Goal: Information Seeking & Learning: Learn about a topic

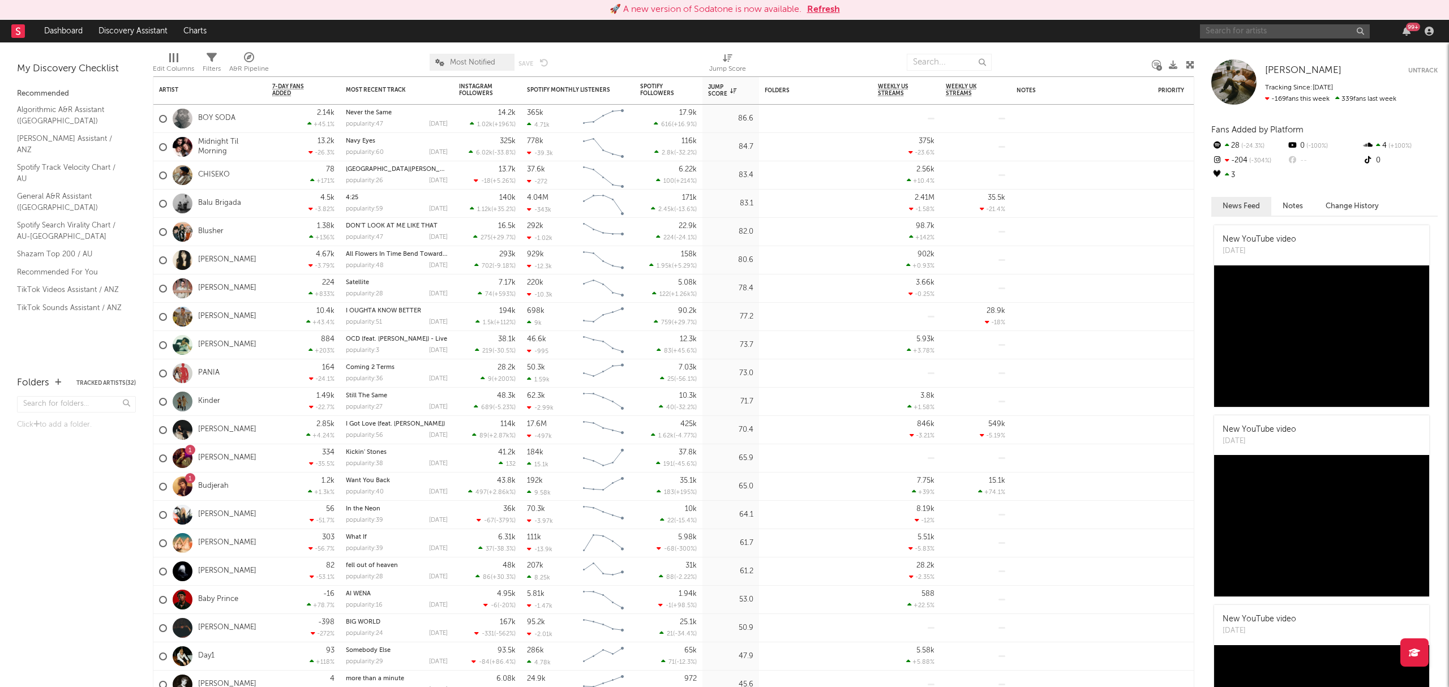
click at [1217, 32] on input "text" at bounding box center [1285, 31] width 170 height 14
click at [1269, 28] on input "balu brigada" at bounding box center [1285, 31] width 170 height 14
click at [1282, 32] on input "balu brigada" at bounding box center [1285, 31] width 170 height 14
type input "balu brigada"
click at [1282, 48] on div "Balu Brigada" at bounding box center [1302, 54] width 125 height 14
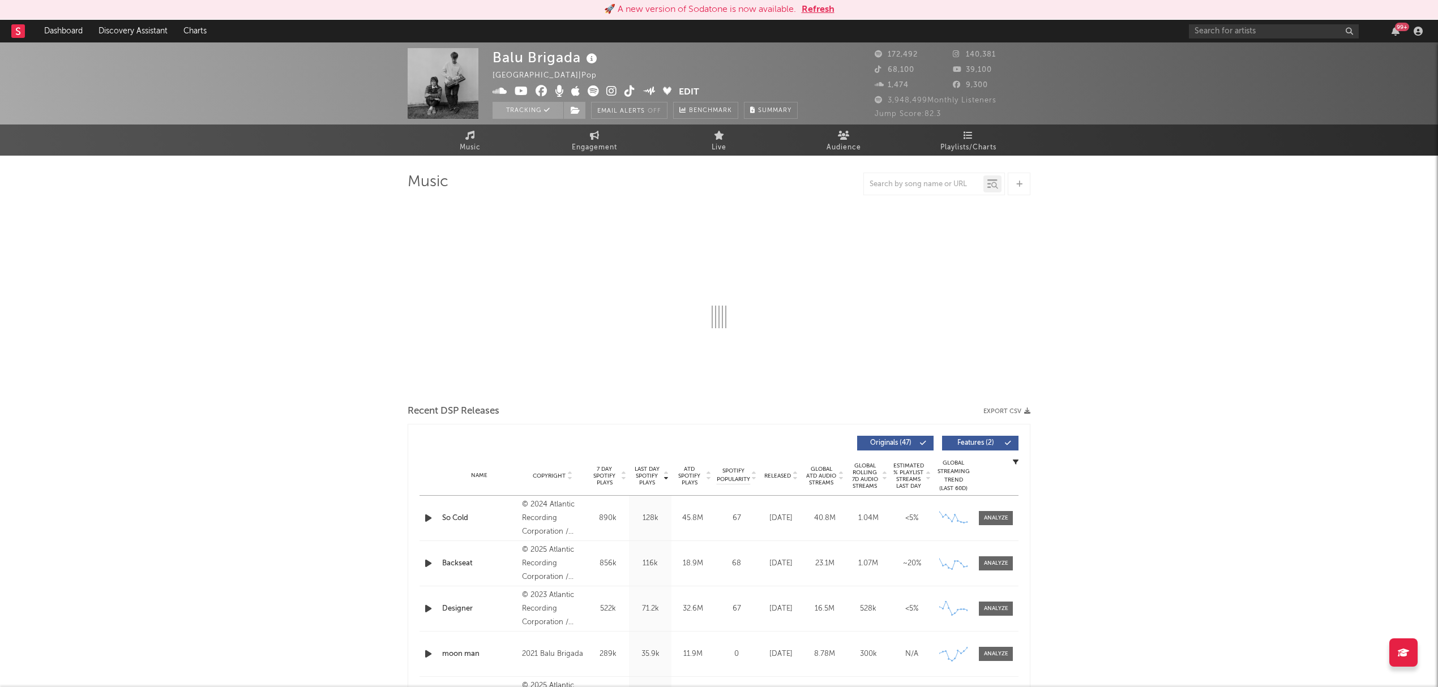
select select "6m"
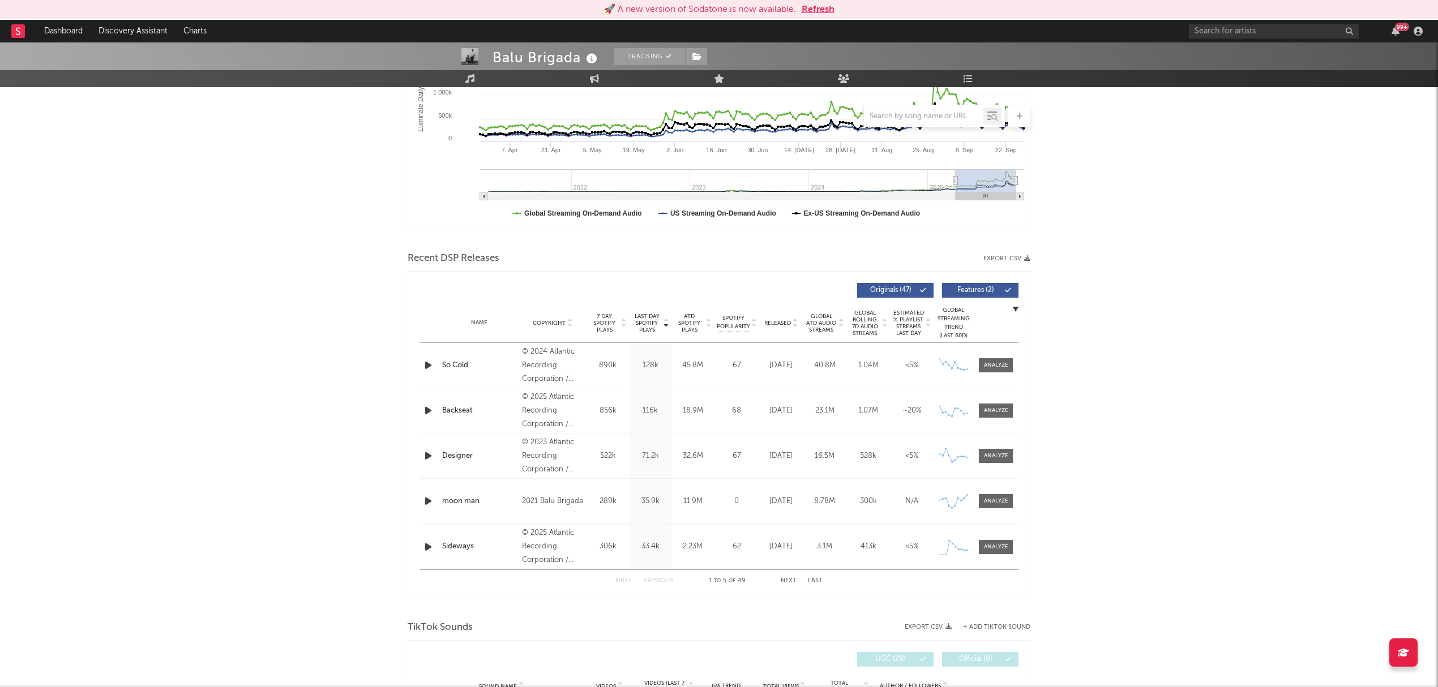
scroll to position [453, 0]
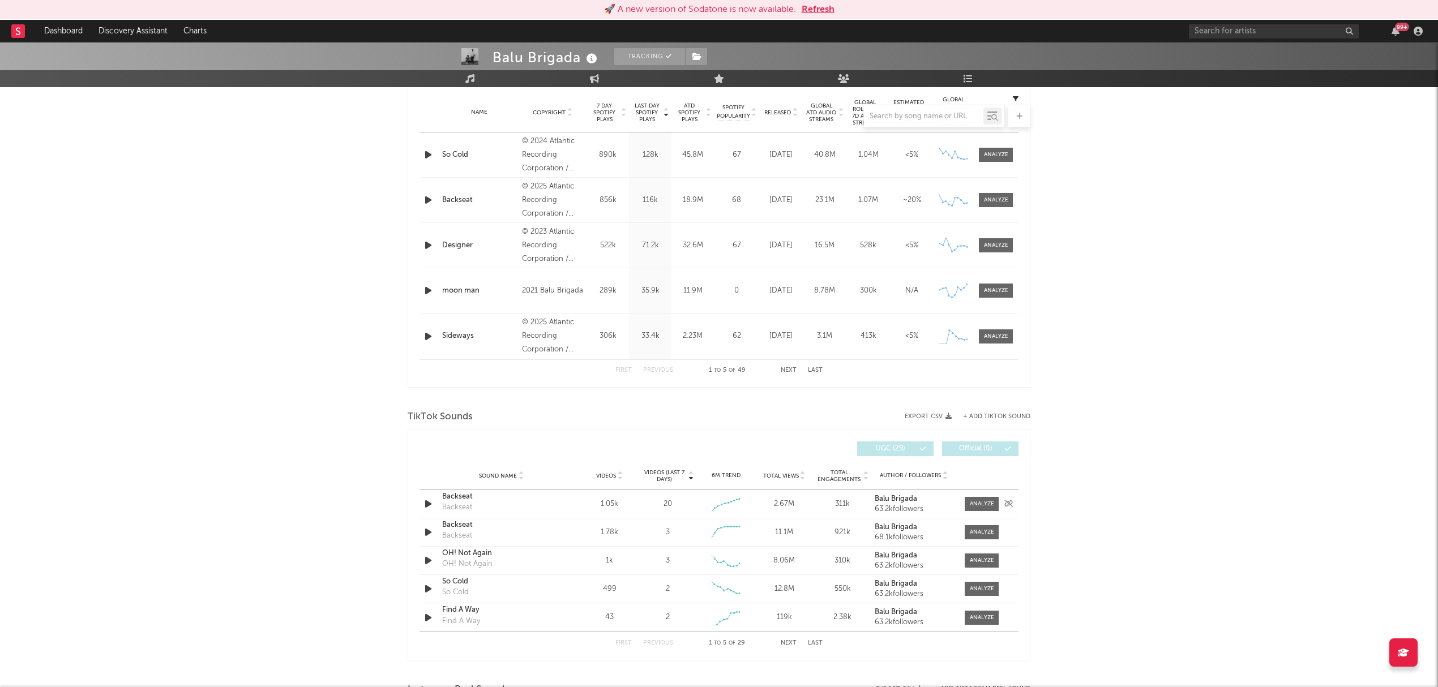
click at [452, 494] on div "Backseat" at bounding box center [501, 496] width 118 height 11
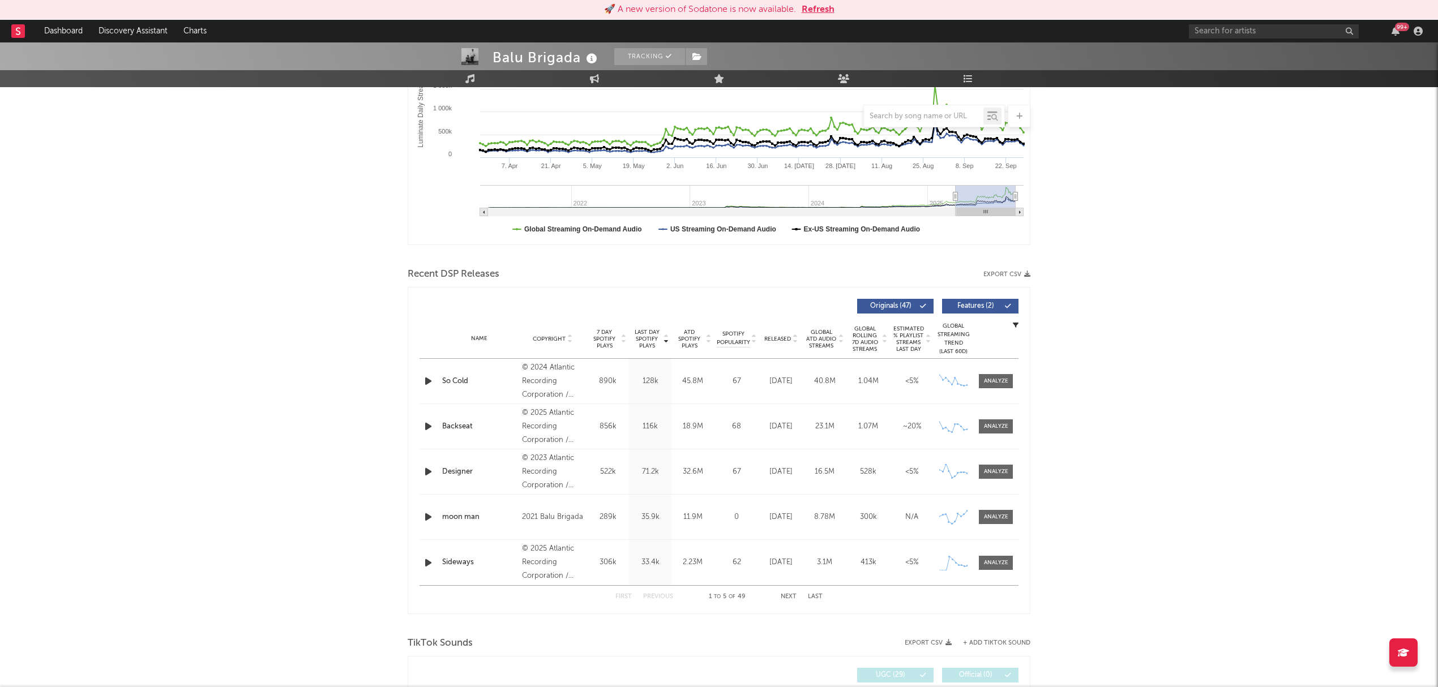
scroll to position [0, 0]
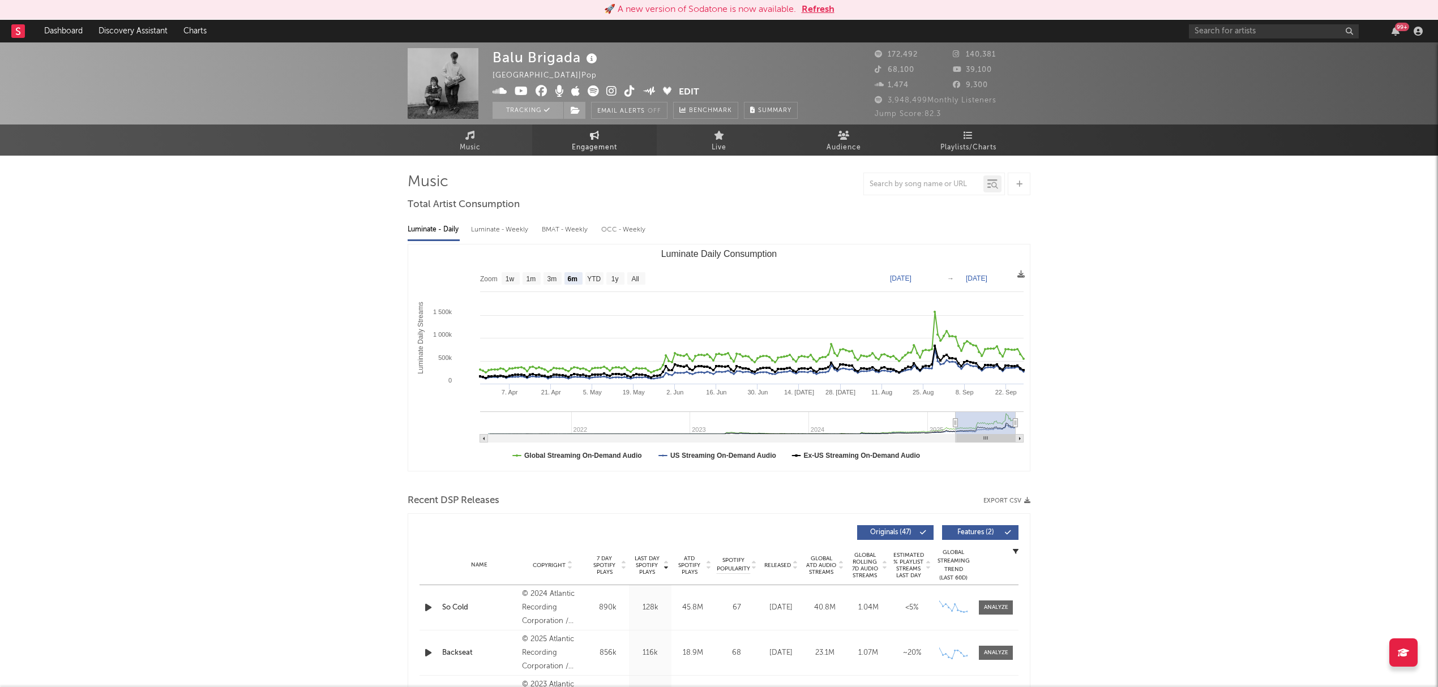
click at [610, 153] on span "Engagement" at bounding box center [594, 148] width 45 height 14
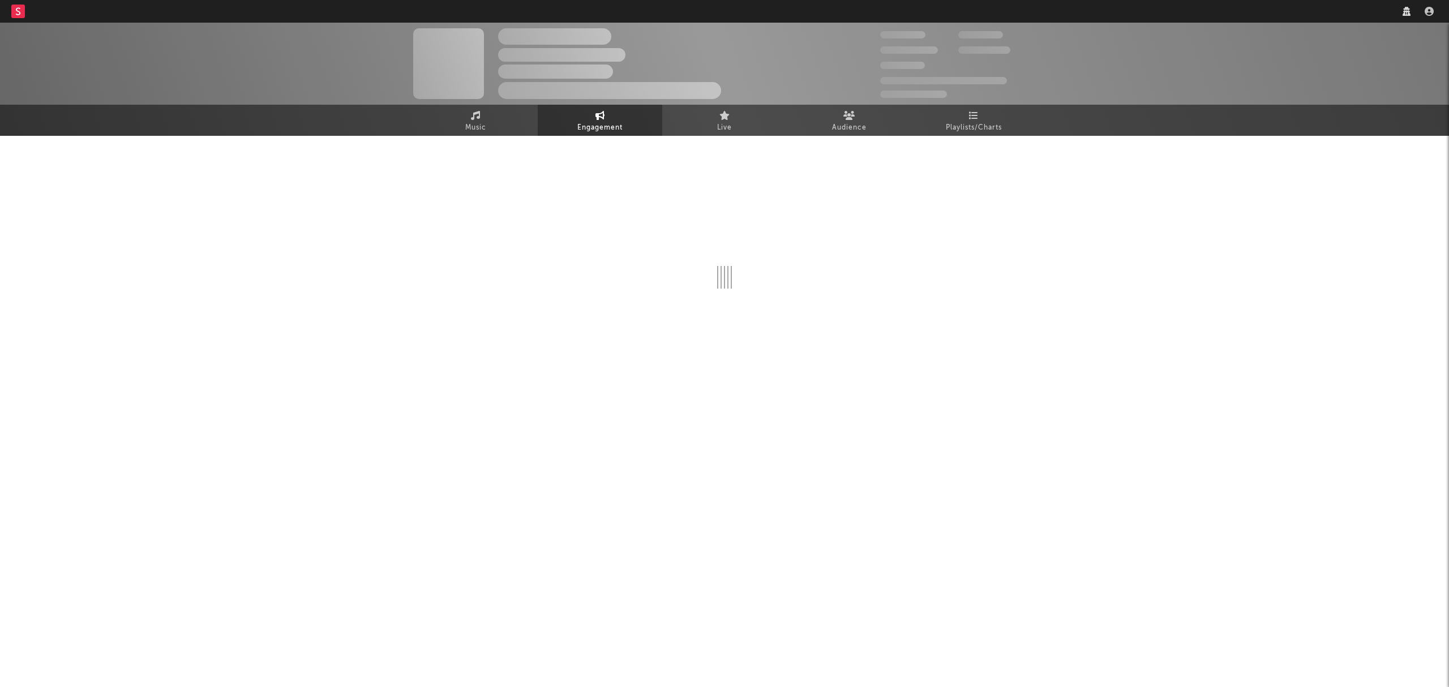
select select "1w"
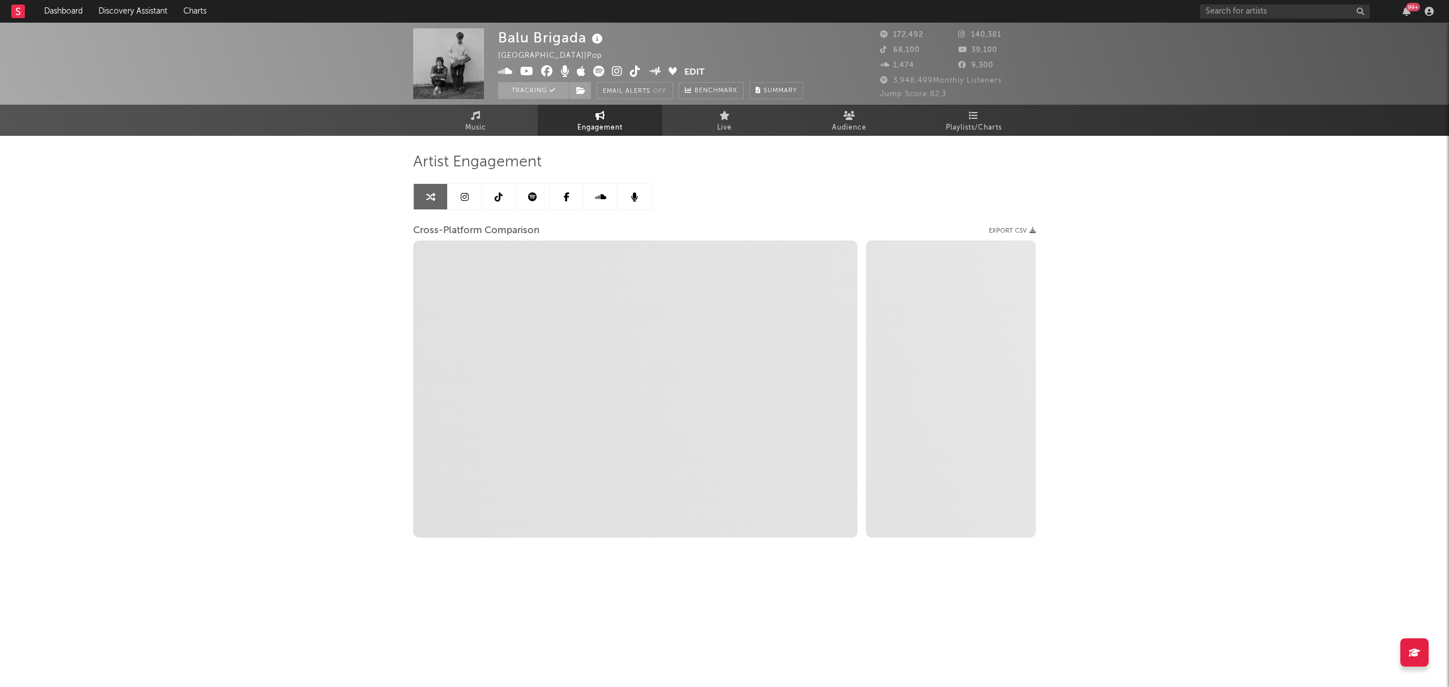
select select "1m"
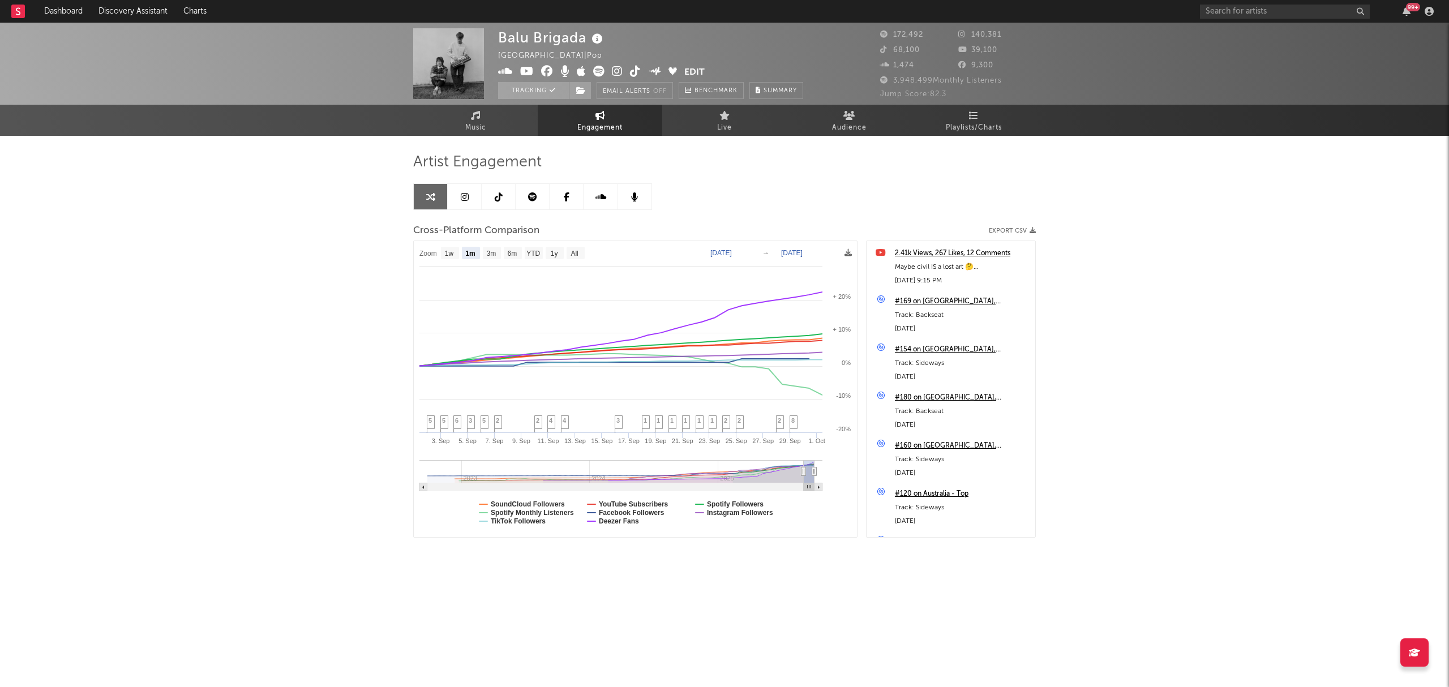
select select "1m"
